Goal: Information Seeking & Learning: Learn about a topic

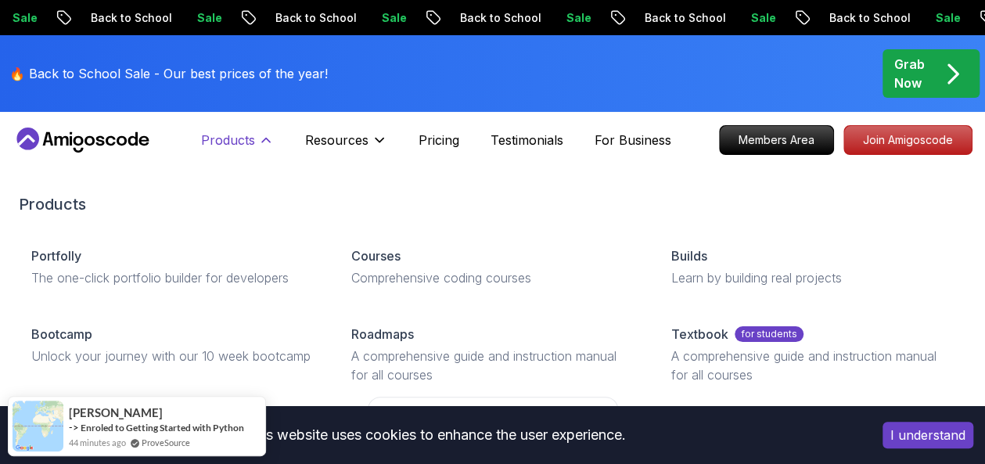
click at [267, 138] on icon at bounding box center [266, 140] width 16 height 16
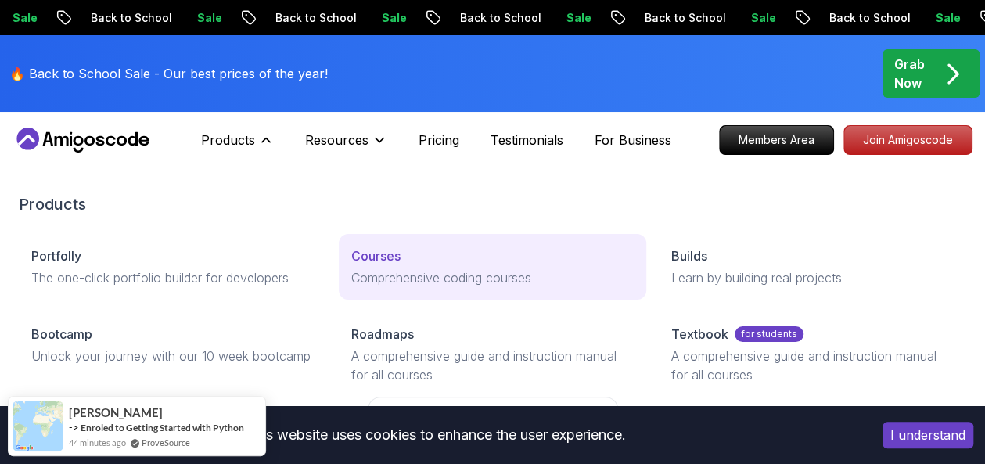
click at [376, 258] on p "Courses" at bounding box center [375, 255] width 49 height 19
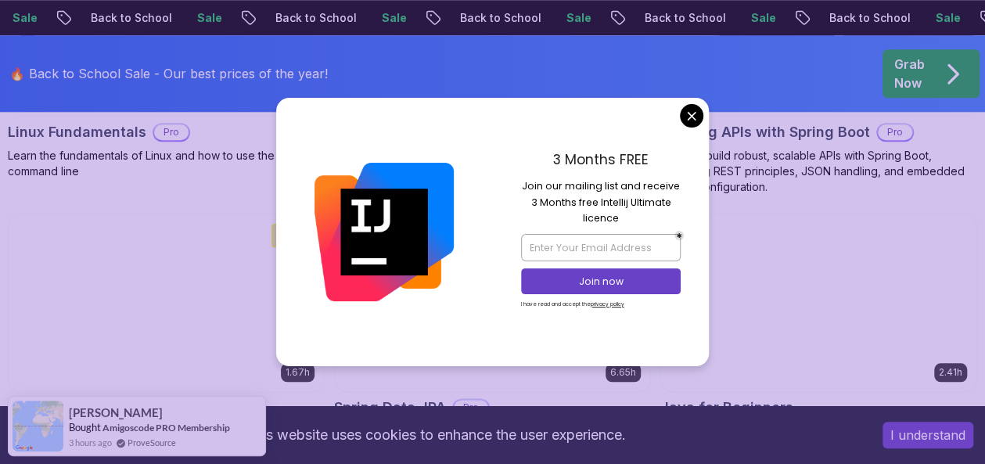
scroll to position [860, 0]
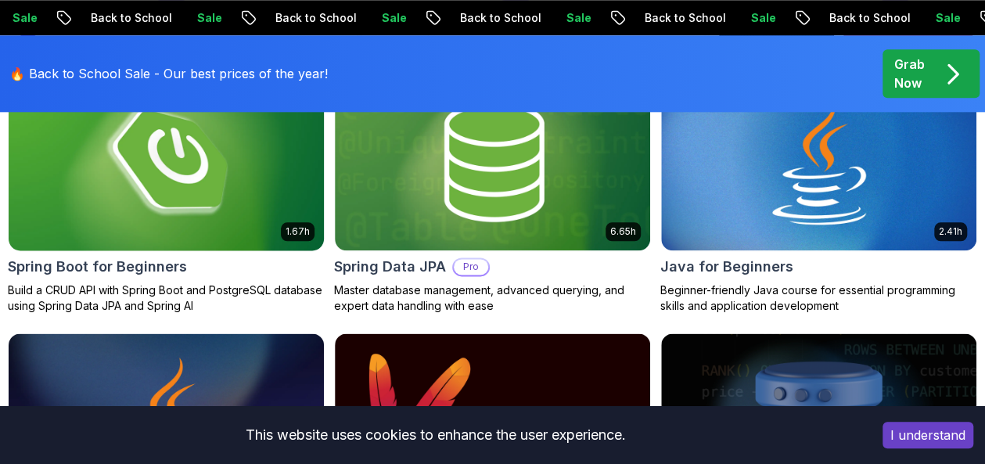
click at [156, 263] on h2 "Spring Boot for Beginners" at bounding box center [97, 267] width 179 height 22
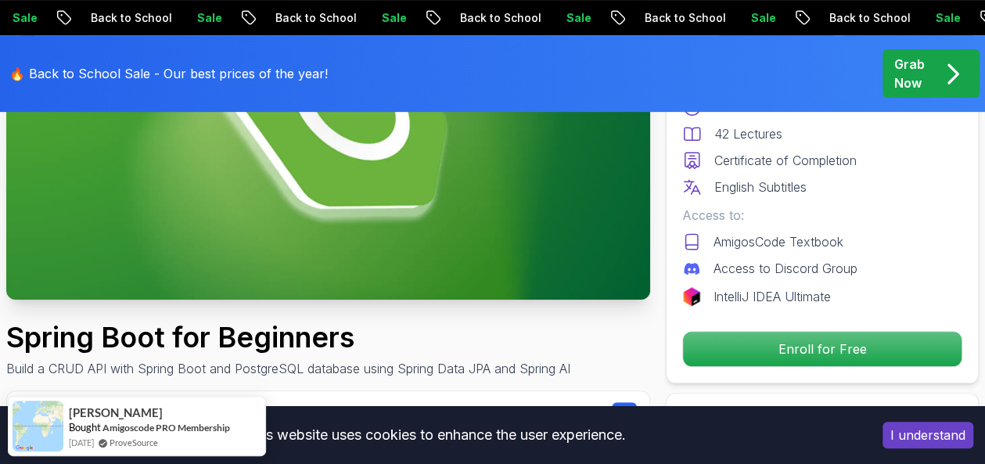
scroll to position [313, 0]
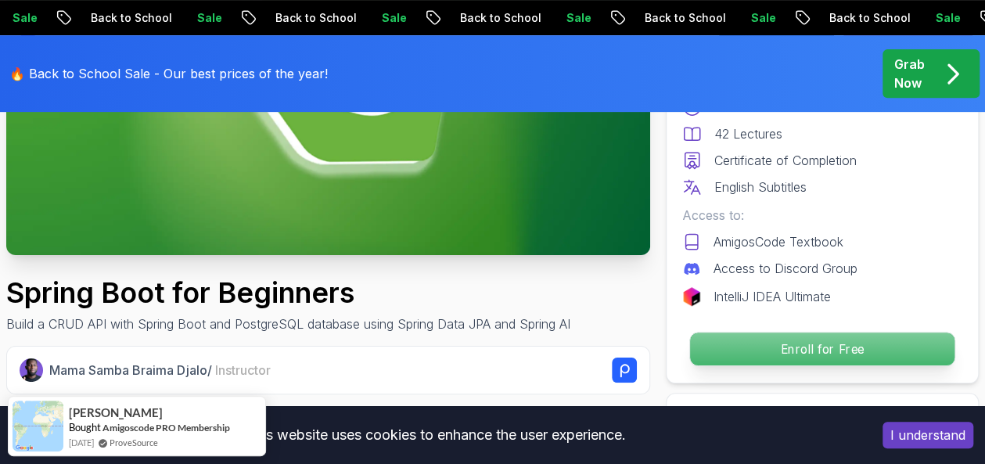
click at [728, 346] on p "Enroll for Free" at bounding box center [822, 348] width 264 height 33
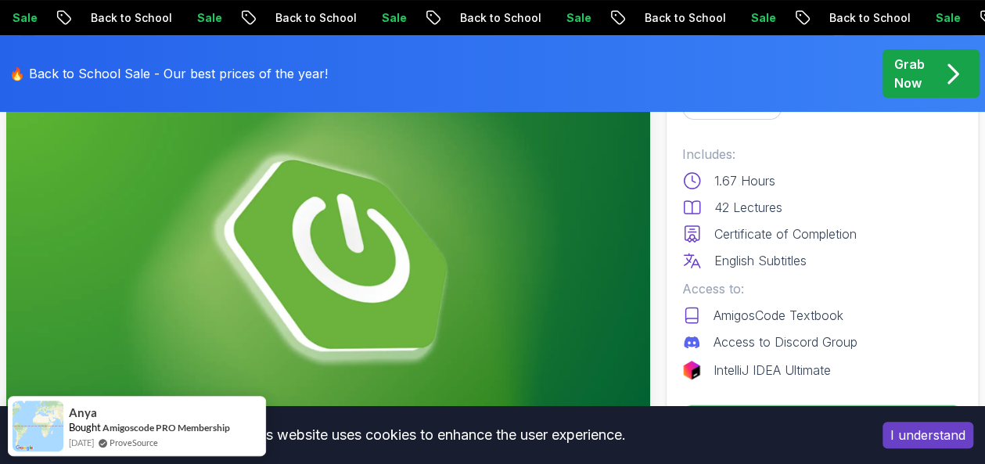
scroll to position [0, 0]
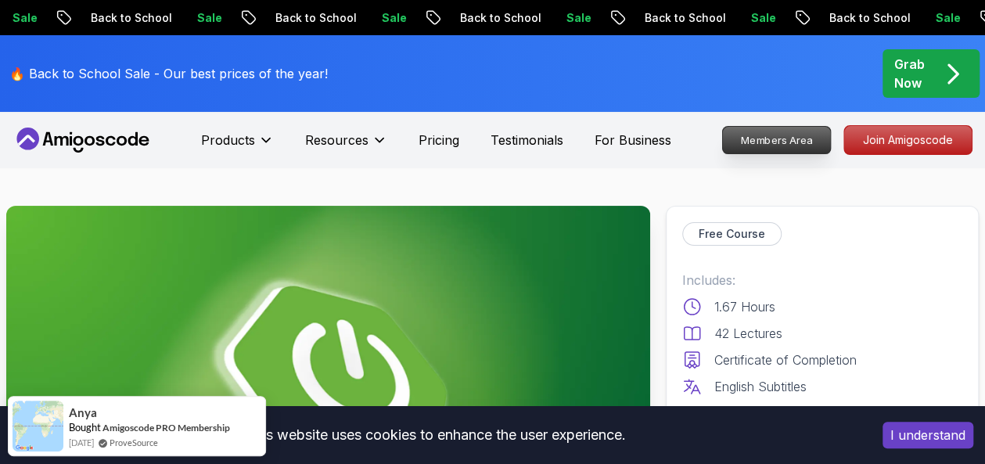
click at [795, 142] on p "Members Area" at bounding box center [777, 140] width 108 height 27
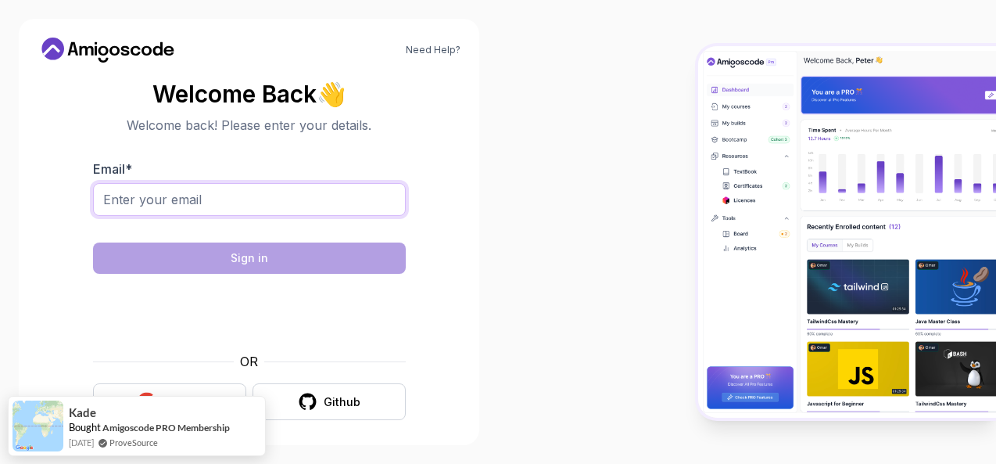
click at [268, 197] on input "Email *" at bounding box center [249, 199] width 313 height 33
click at [231, 206] on input "Email *" at bounding box center [249, 199] width 313 height 33
click at [150, 204] on input "Email *" at bounding box center [249, 199] width 313 height 33
type input "[EMAIL_ADDRESS][DOMAIN_NAME]"
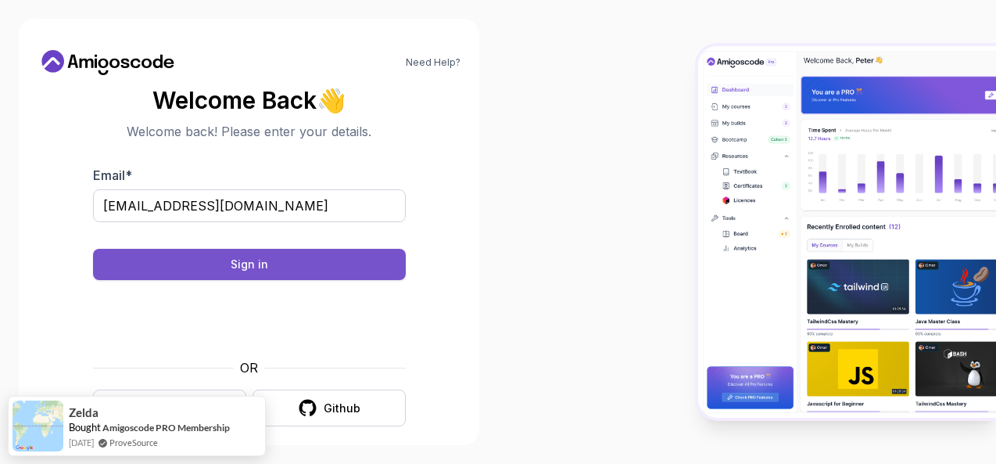
click at [307, 262] on button "Sign in" at bounding box center [249, 264] width 313 height 31
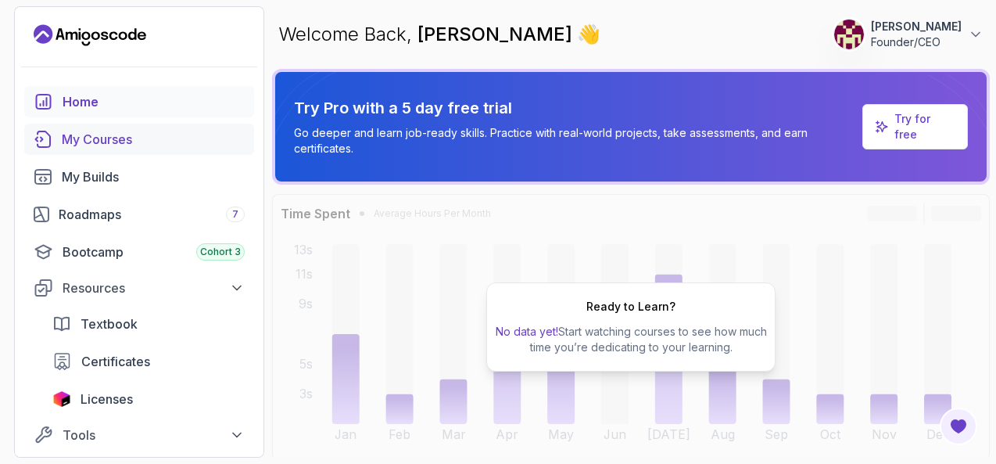
click at [116, 148] on link "My Courses" at bounding box center [139, 139] width 230 height 31
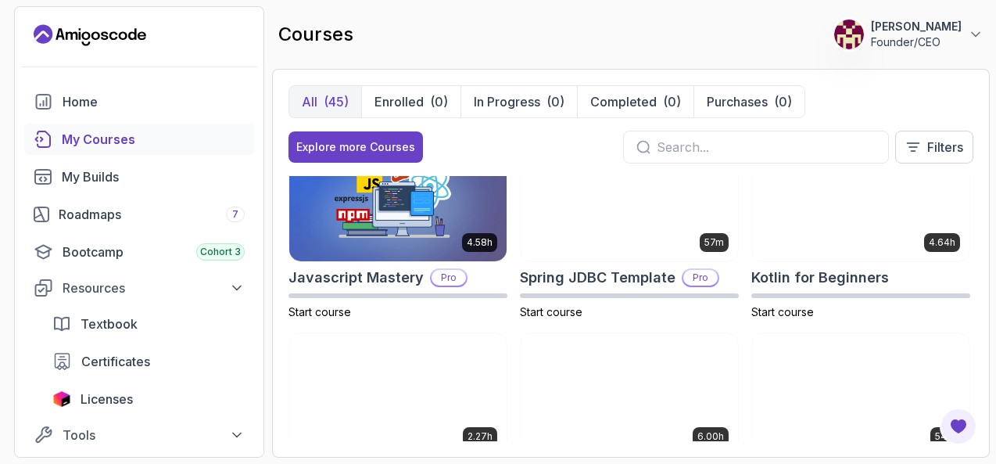
scroll to position [1799, 0]
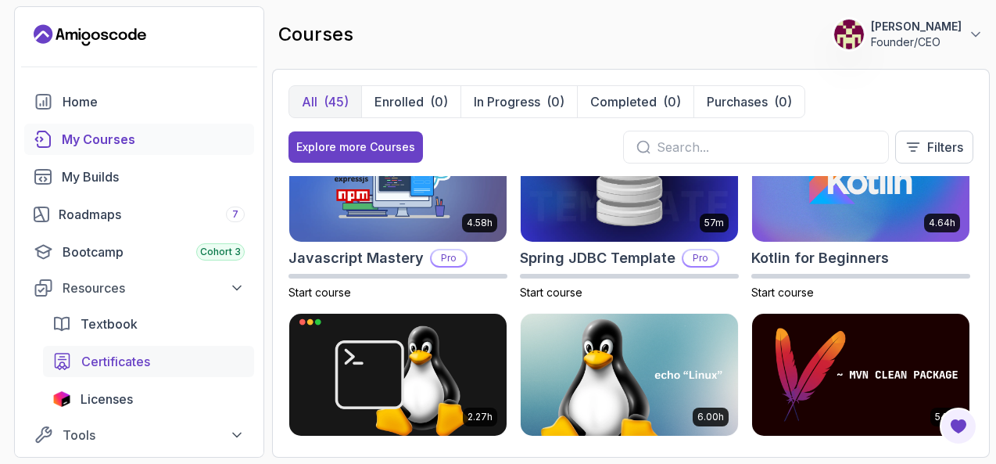
click at [129, 359] on span "Certificates" at bounding box center [115, 361] width 69 height 19
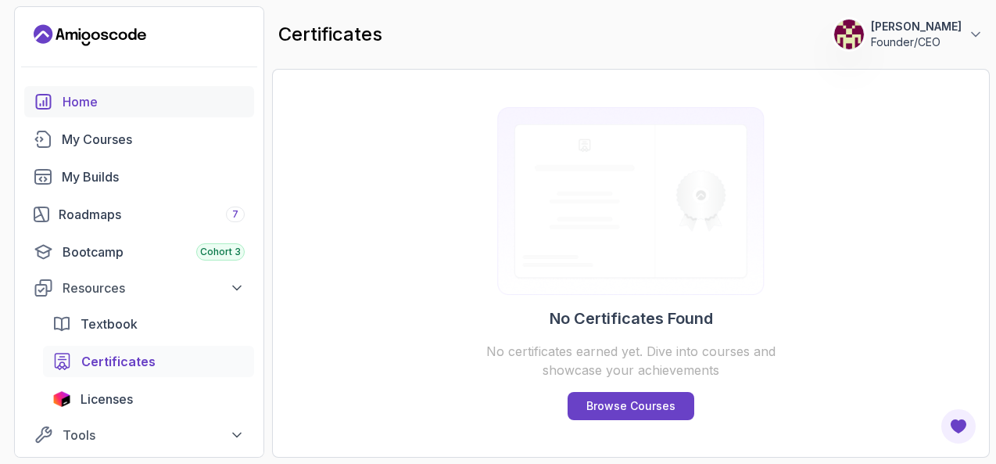
click at [84, 104] on div "Home" at bounding box center [154, 101] width 182 height 19
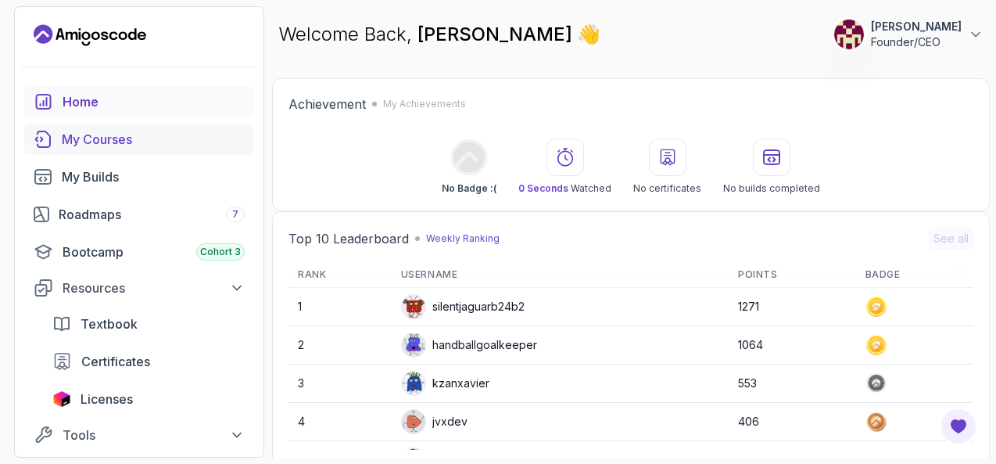
scroll to position [782, 0]
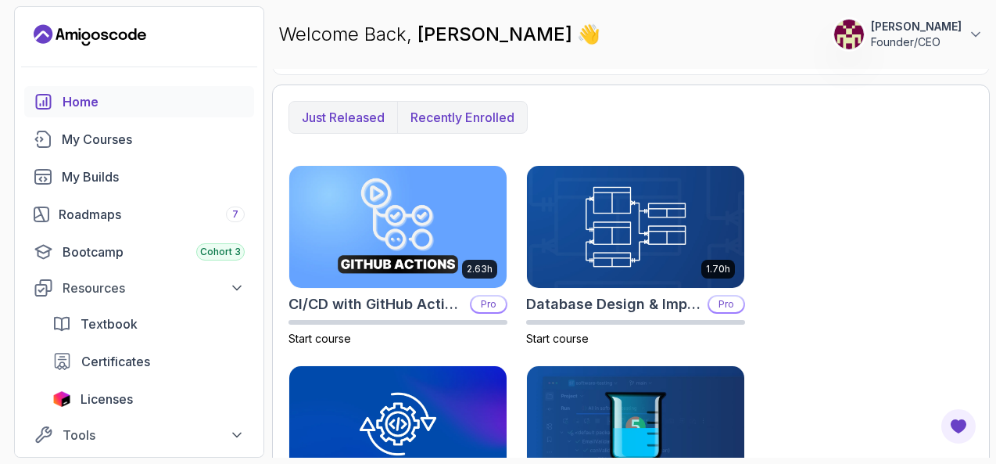
click at [436, 112] on p "Recently enrolled" at bounding box center [463, 117] width 104 height 19
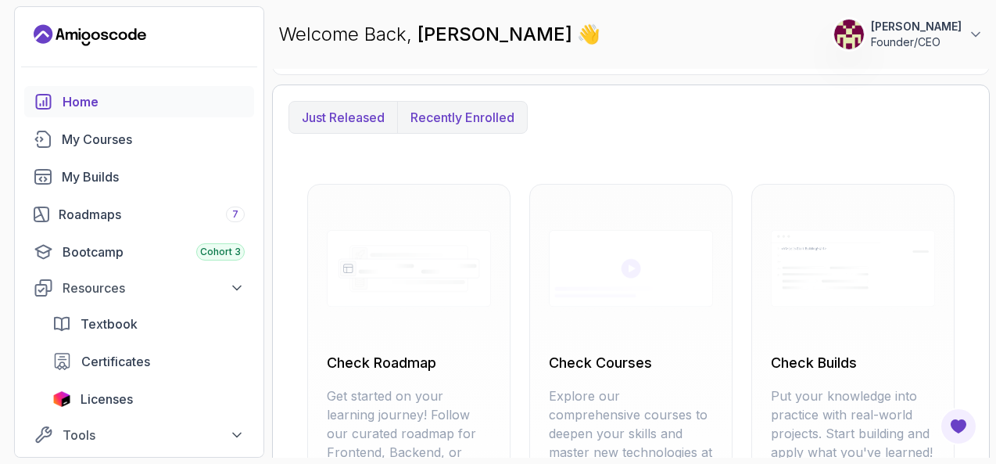
click at [352, 114] on p "Just released" at bounding box center [343, 117] width 83 height 19
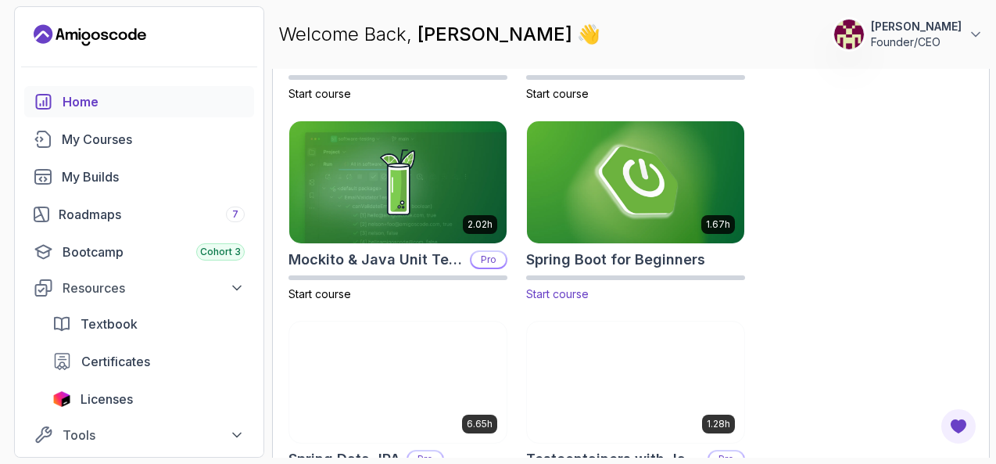
scroll to position [1284, 0]
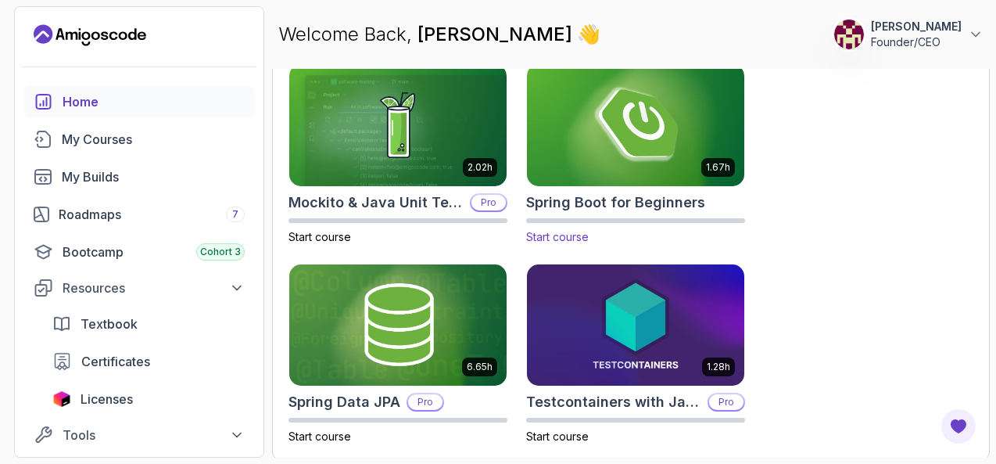
click at [593, 192] on h2 "Spring Boot for Beginners" at bounding box center [615, 203] width 179 height 22
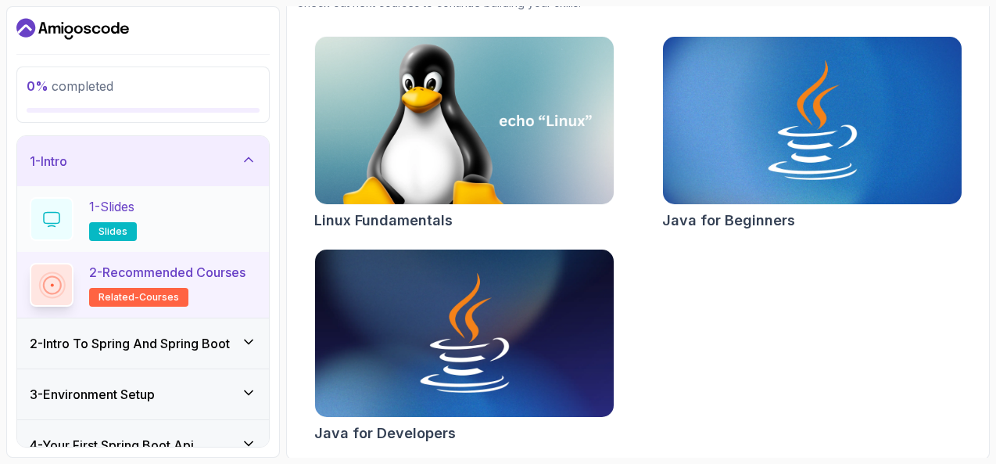
click at [132, 218] on h2 "1 - Slides slides" at bounding box center [113, 219] width 48 height 44
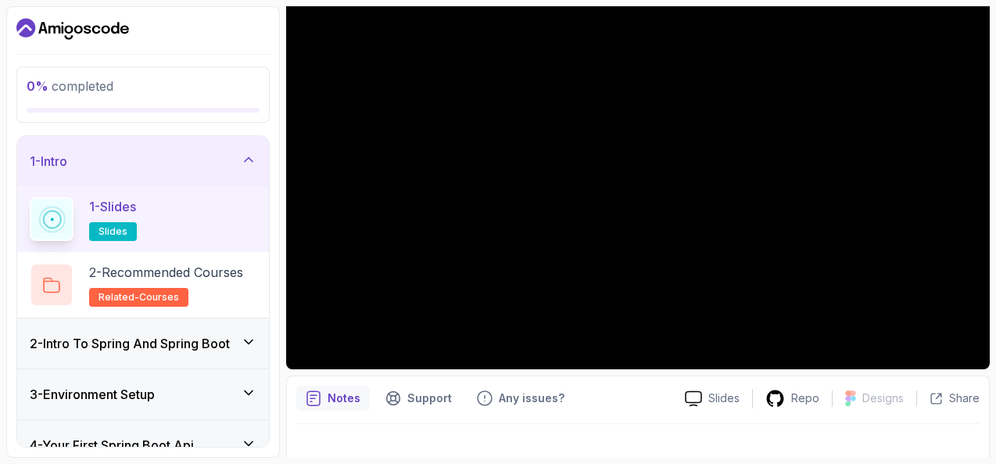
scroll to position [185, 0]
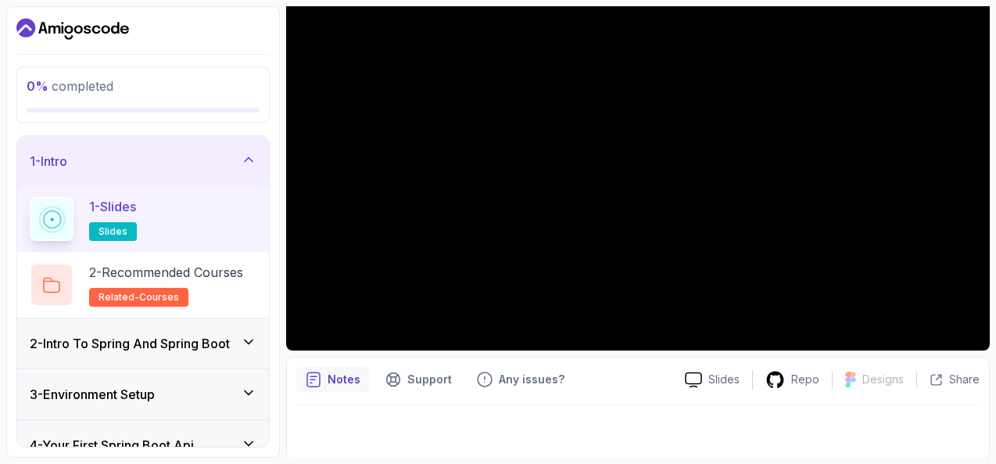
click at [206, 344] on h3 "2 - Intro To Spring And Spring Boot" at bounding box center [130, 343] width 200 height 19
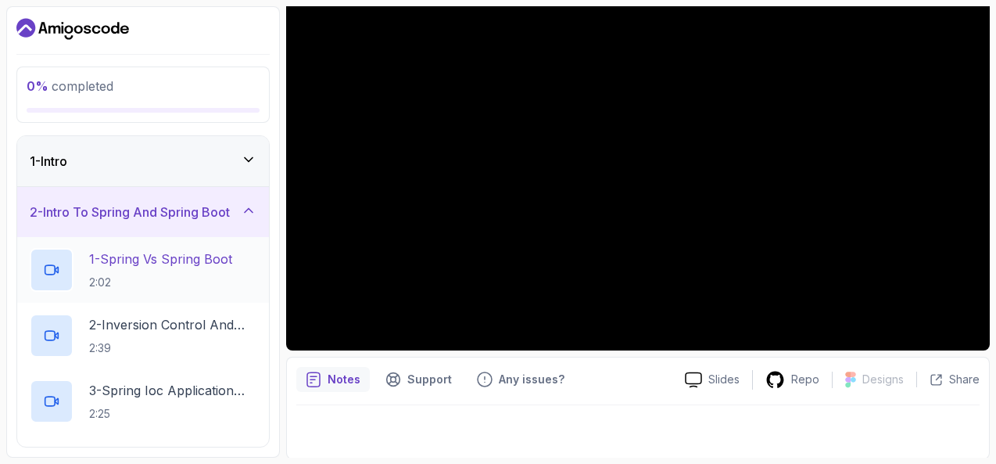
click at [166, 261] on p "1 - Spring Vs Spring Boot" at bounding box center [160, 259] width 143 height 19
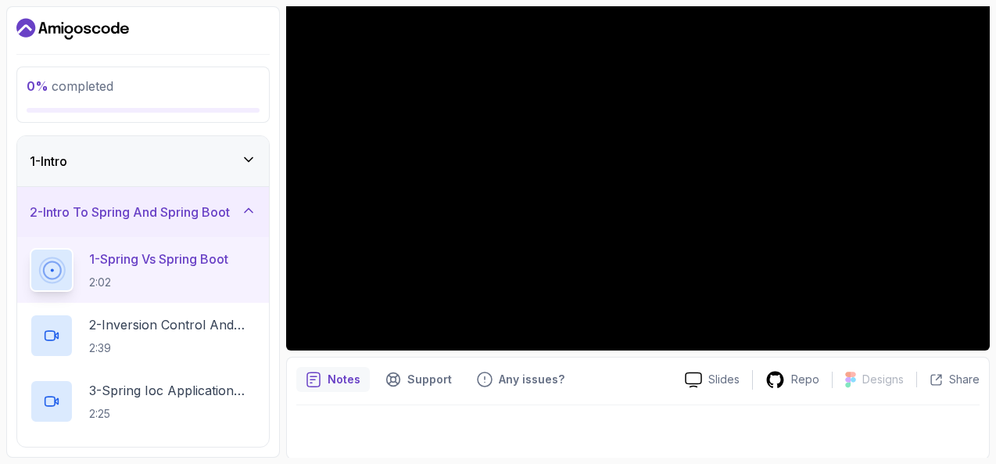
click at [573, 423] on div at bounding box center [638, 427] width 684 height 44
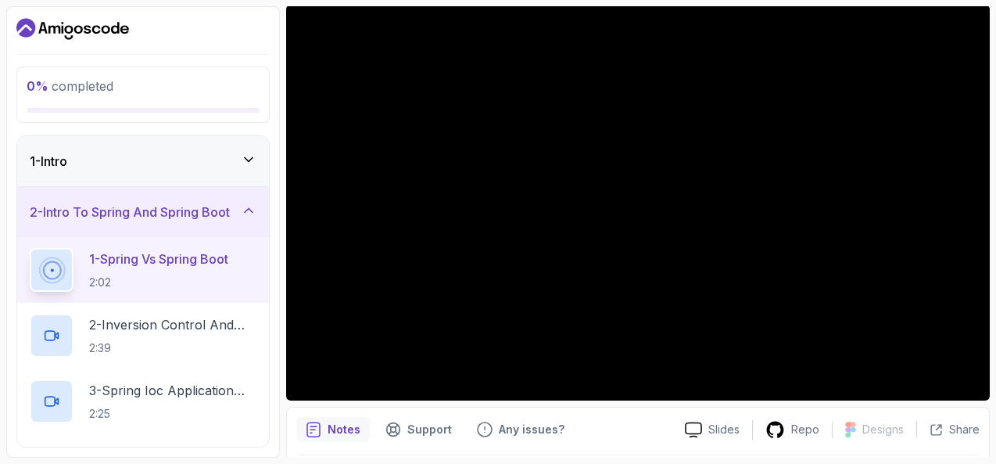
scroll to position [156, 0]
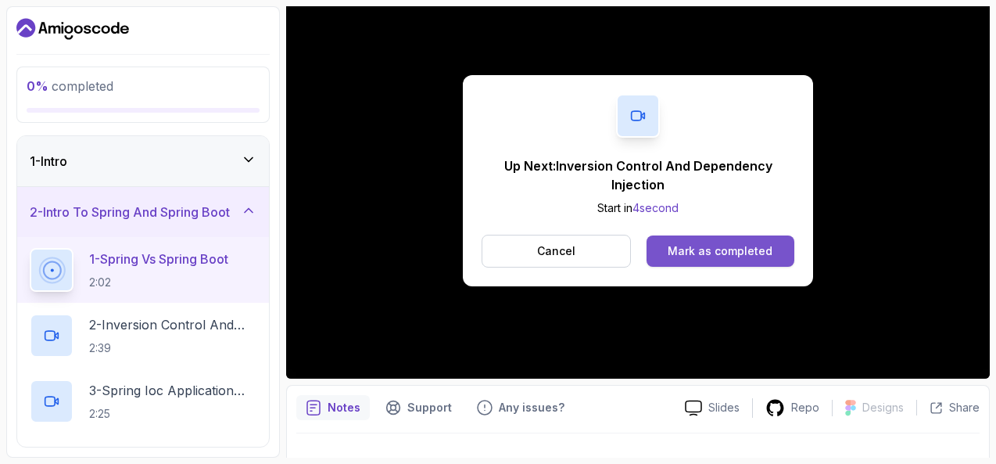
click at [696, 250] on div "Mark as completed" at bounding box center [720, 251] width 105 height 16
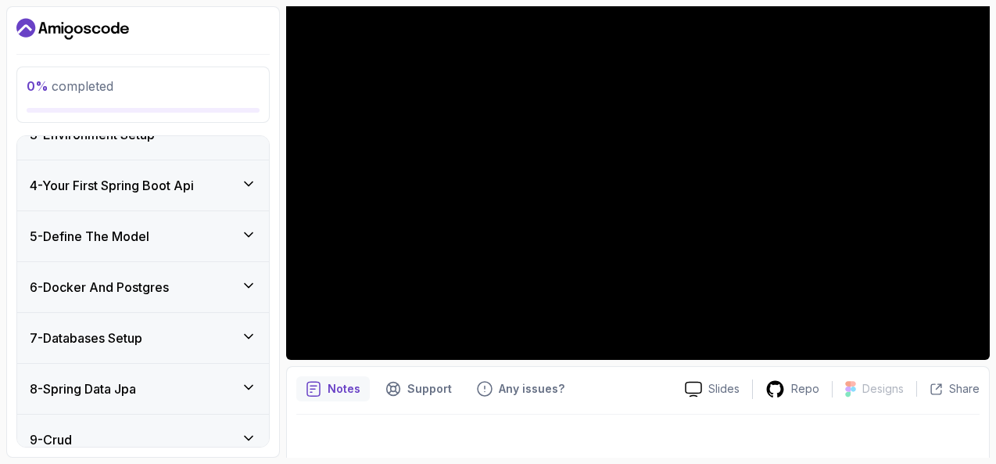
scroll to position [185, 0]
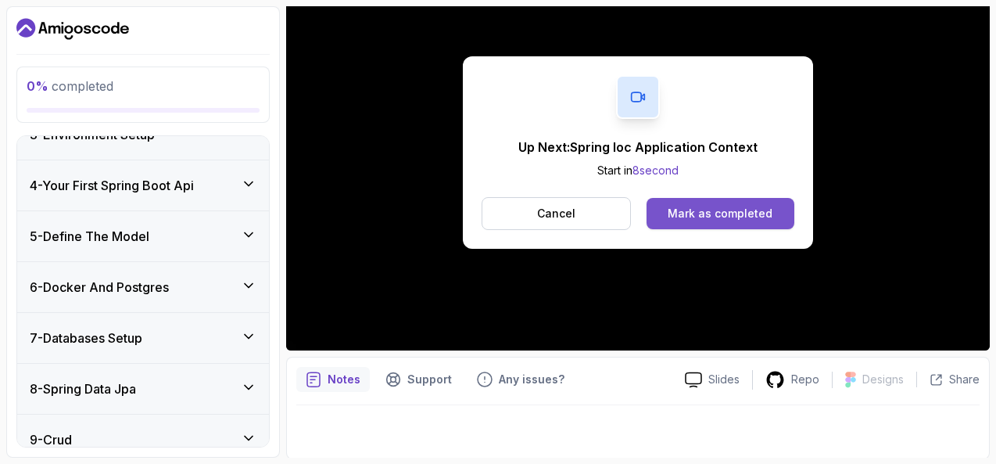
click at [715, 210] on div "Mark as completed" at bounding box center [720, 214] width 105 height 16
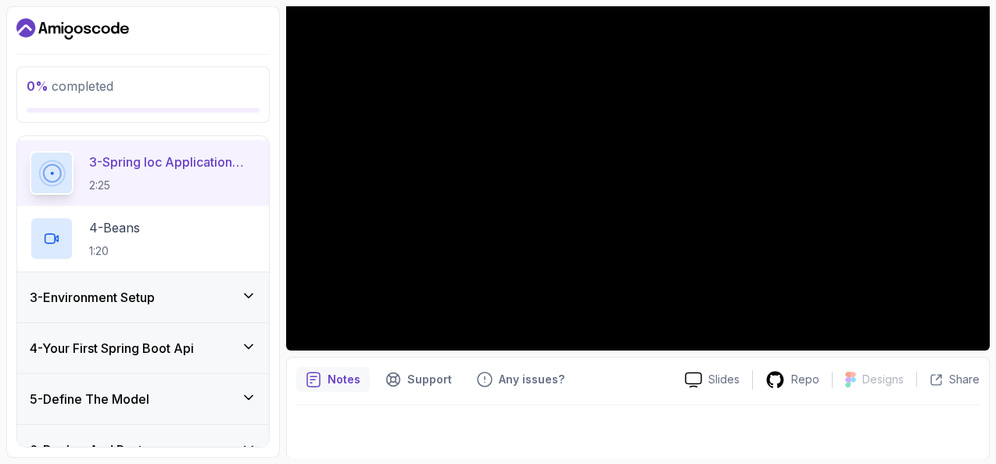
scroll to position [156, 0]
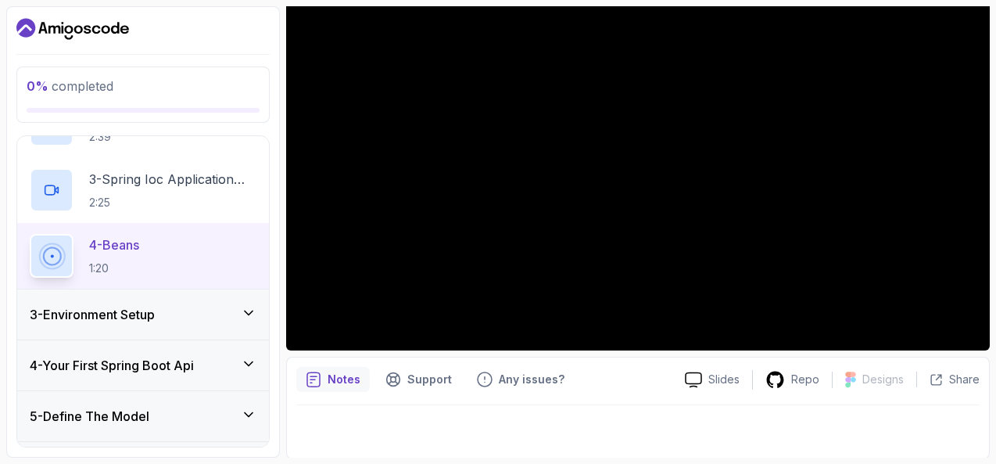
scroll to position [235, 0]
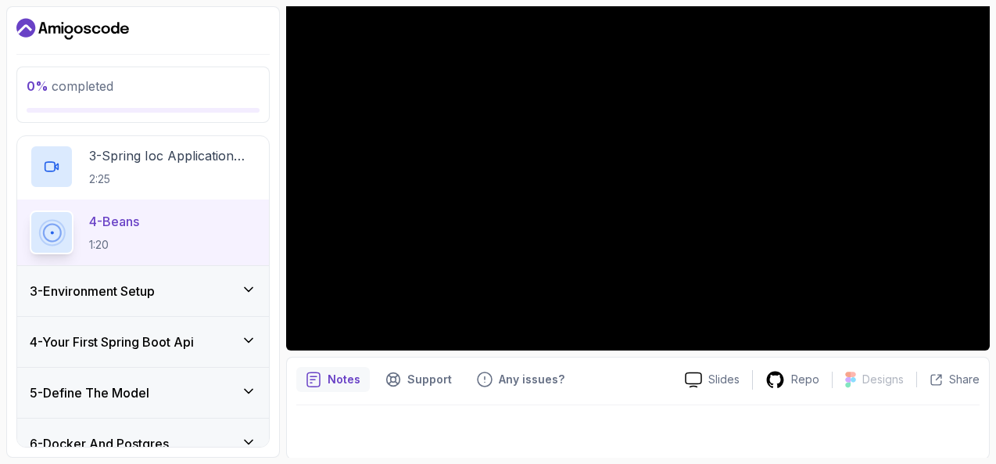
click at [139, 290] on h3 "3 - Environment Setup" at bounding box center [92, 291] width 125 height 19
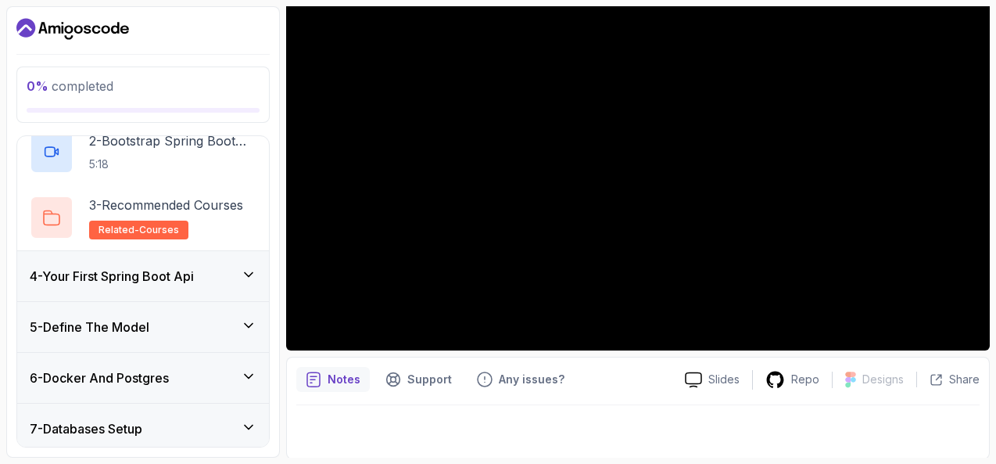
scroll to position [156, 0]
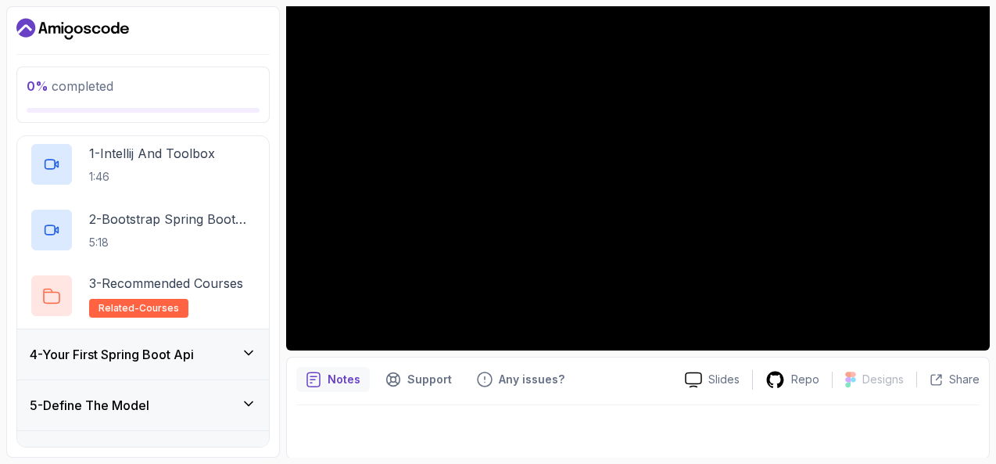
click at [252, 354] on icon at bounding box center [249, 353] width 16 height 16
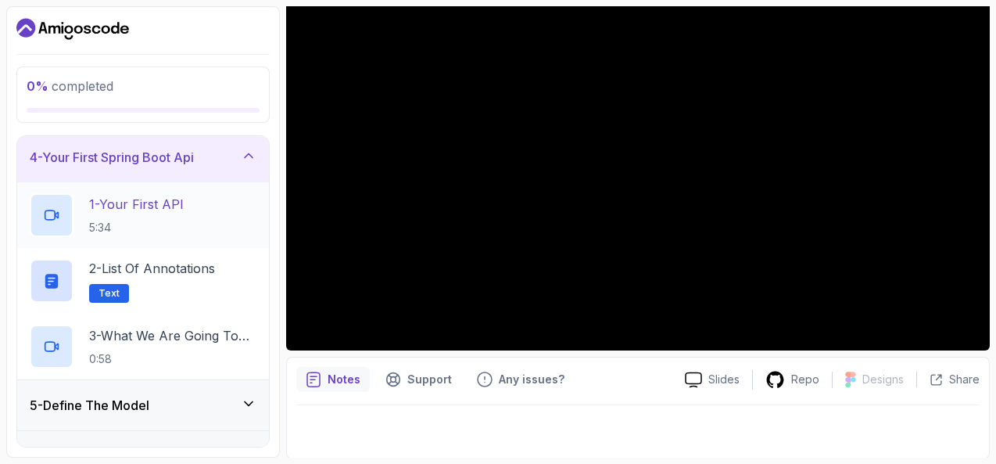
click at [133, 193] on div "1 - Your First API 5:34" at bounding box center [143, 215] width 227 height 44
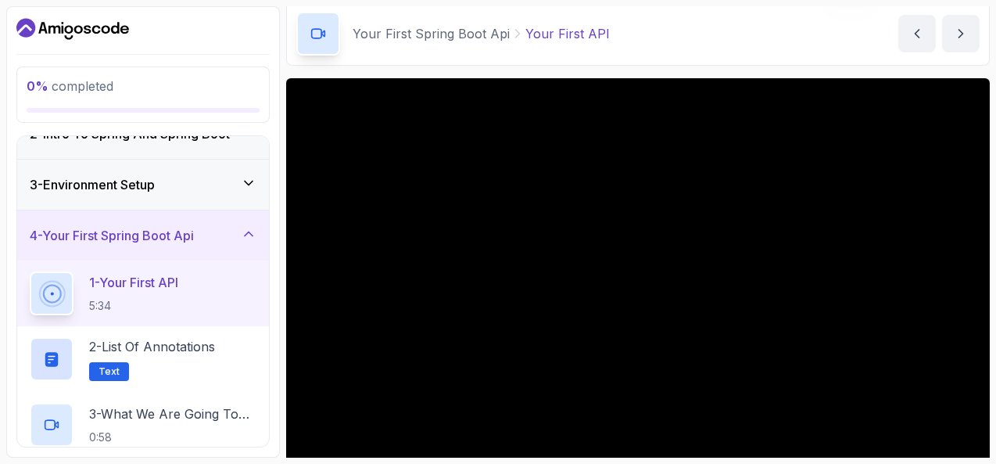
scroll to position [28, 0]
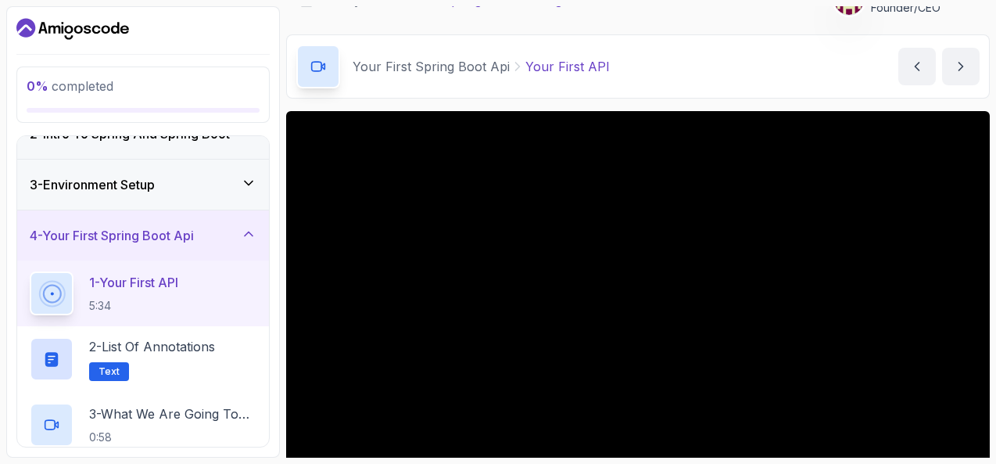
click at [249, 185] on icon at bounding box center [249, 183] width 16 height 16
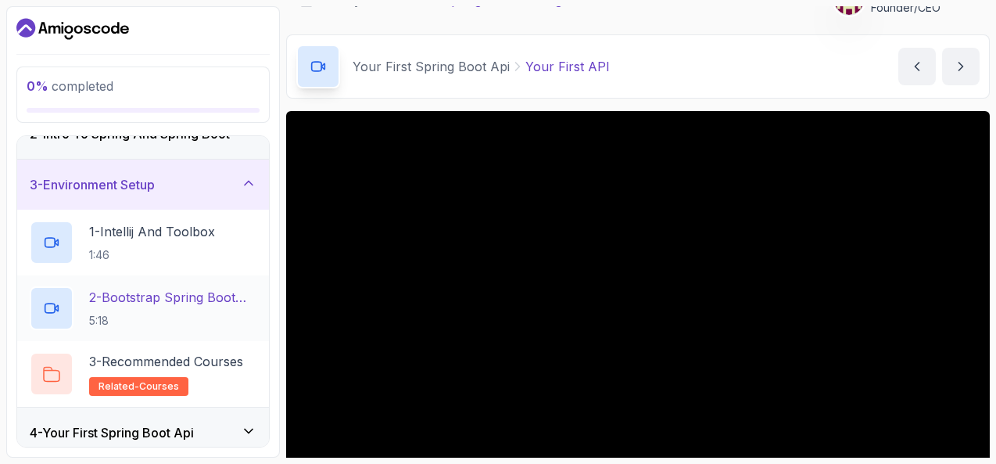
click at [153, 294] on p "2 - Bootstrap Spring Boot Project" at bounding box center [172, 297] width 167 height 19
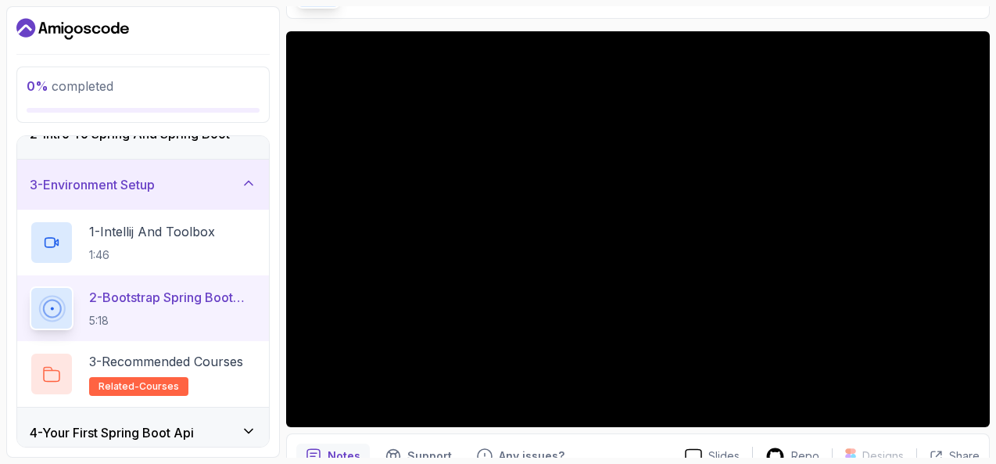
scroll to position [185, 0]
